Goal: Information Seeking & Learning: Learn about a topic

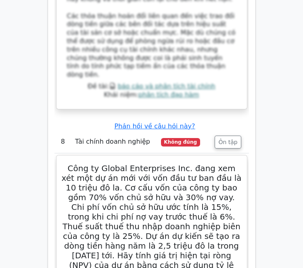
scroll to position [2311, 0]
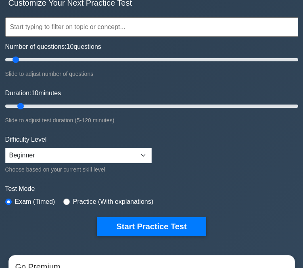
scroll to position [69, 0]
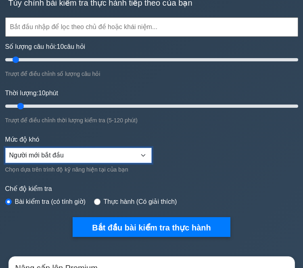
click at [114, 158] on select "Người mới bắt đầu Trung cấp Chuyên gia" at bounding box center [78, 154] width 146 height 15
select select "intermediate"
click at [5, 147] on select "Người mới bắt đầu Trung cấp Chuyên gia" at bounding box center [78, 154] width 146 height 15
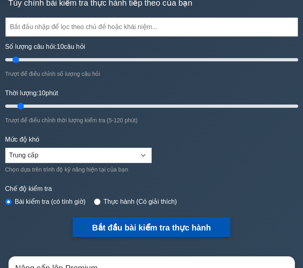
click at [129, 226] on font "Bắt đầu bài kiểm tra thực hành" at bounding box center [151, 227] width 119 height 9
